Goal: Find specific page/section: Find specific page/section

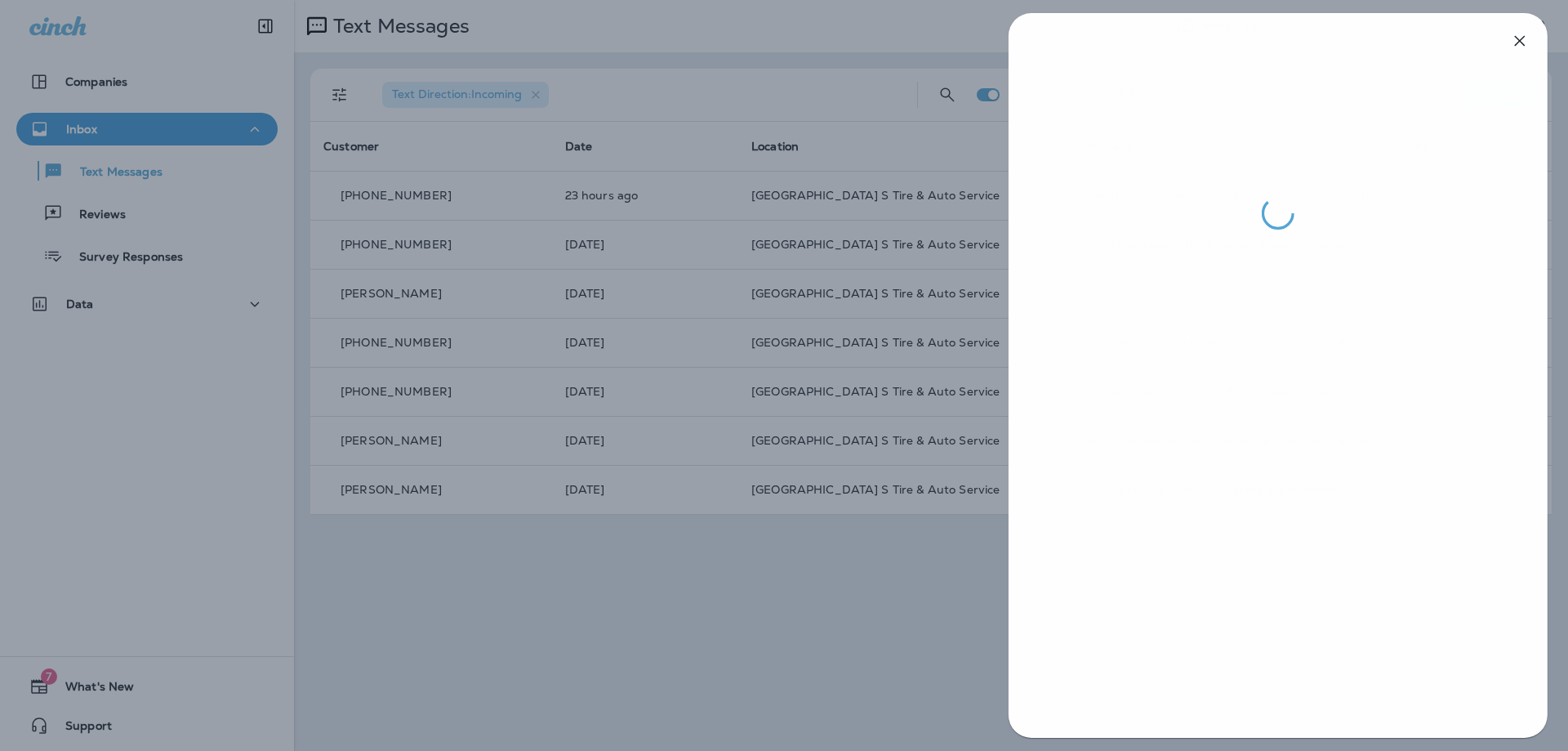
click at [729, 578] on div at bounding box center [784, 375] width 1568 height 751
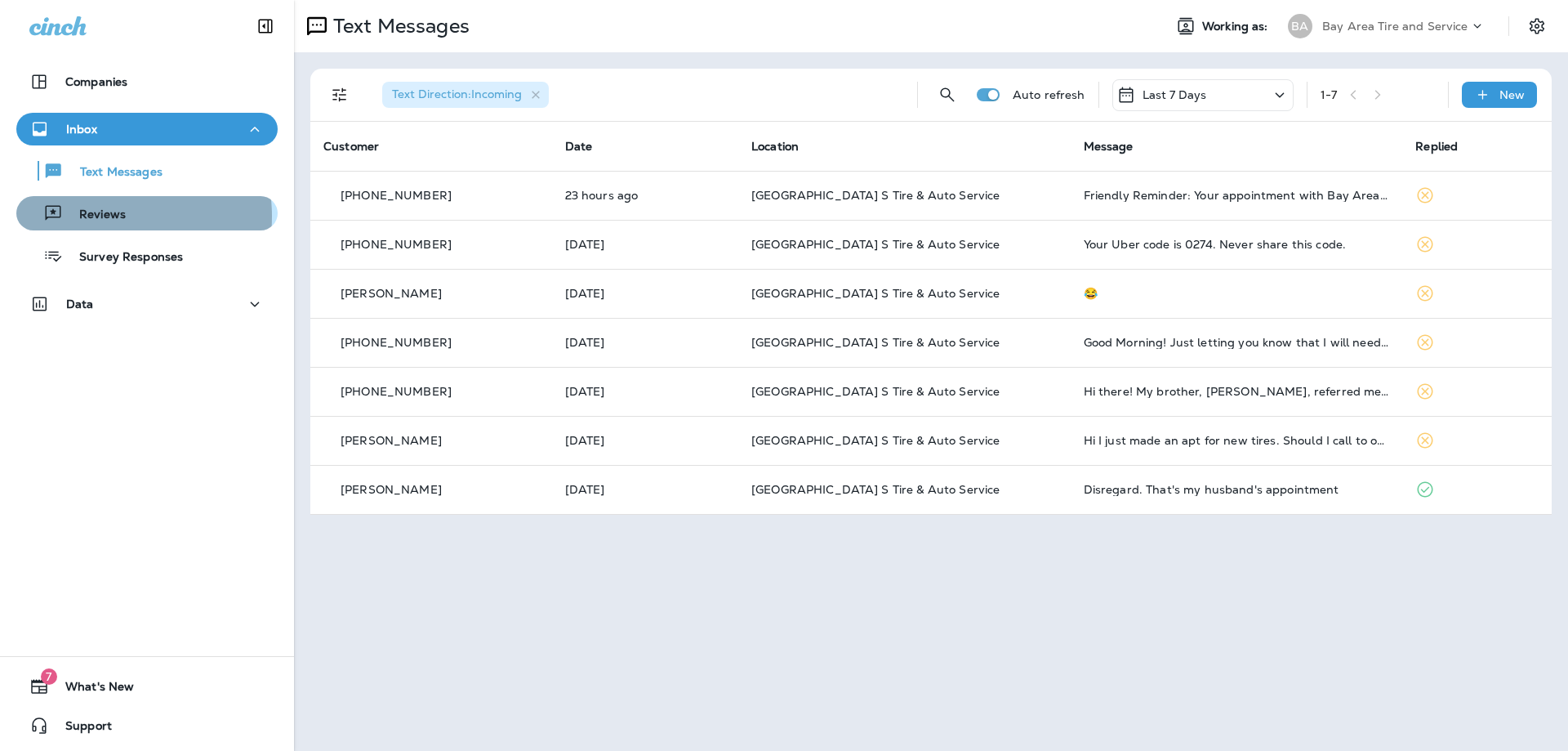
click at [103, 217] on p "Reviews" at bounding box center [94, 215] width 63 height 16
